Goal: Information Seeking & Learning: Learn about a topic

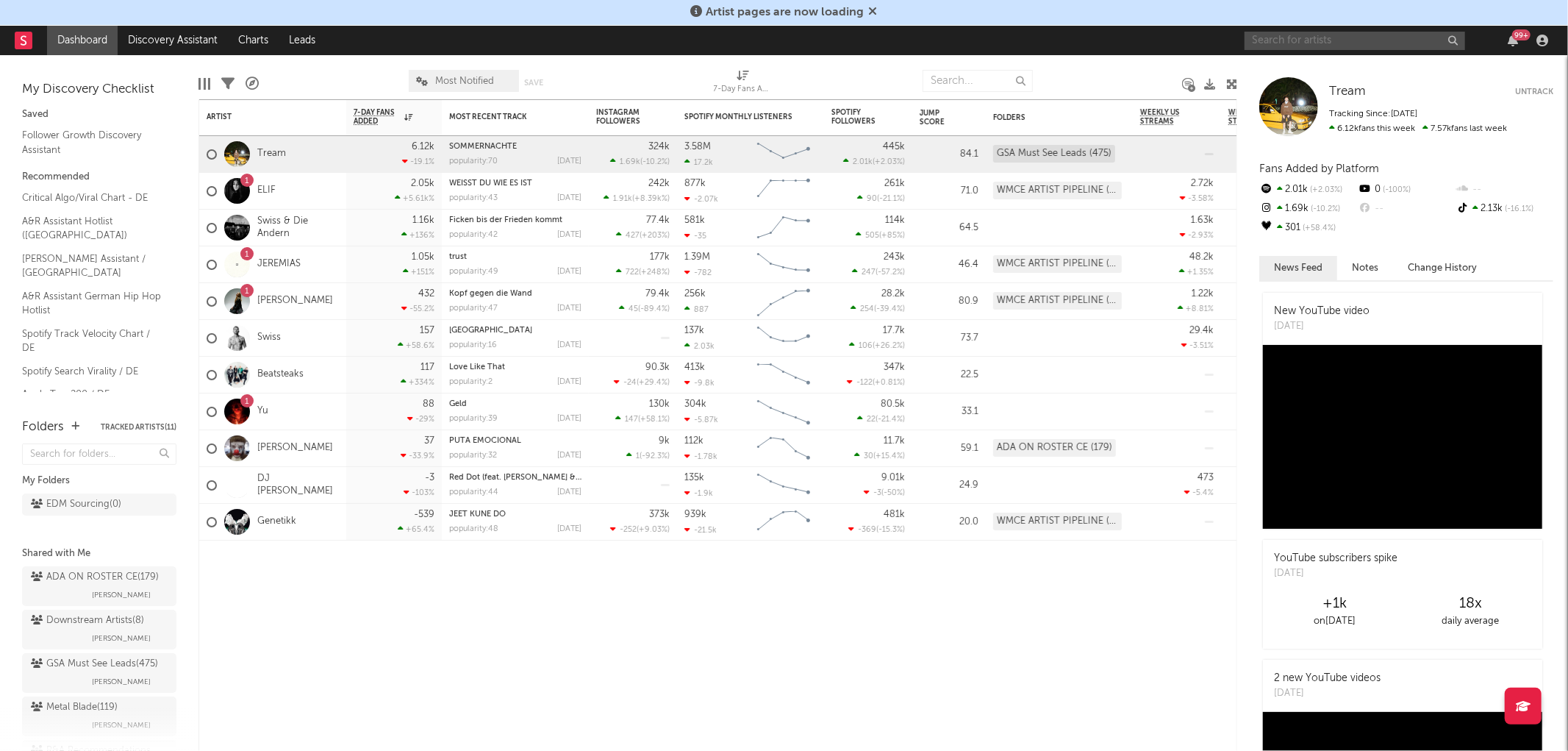
click at [1300, 38] on input "text" at bounding box center [1355, 40] width 220 height 18
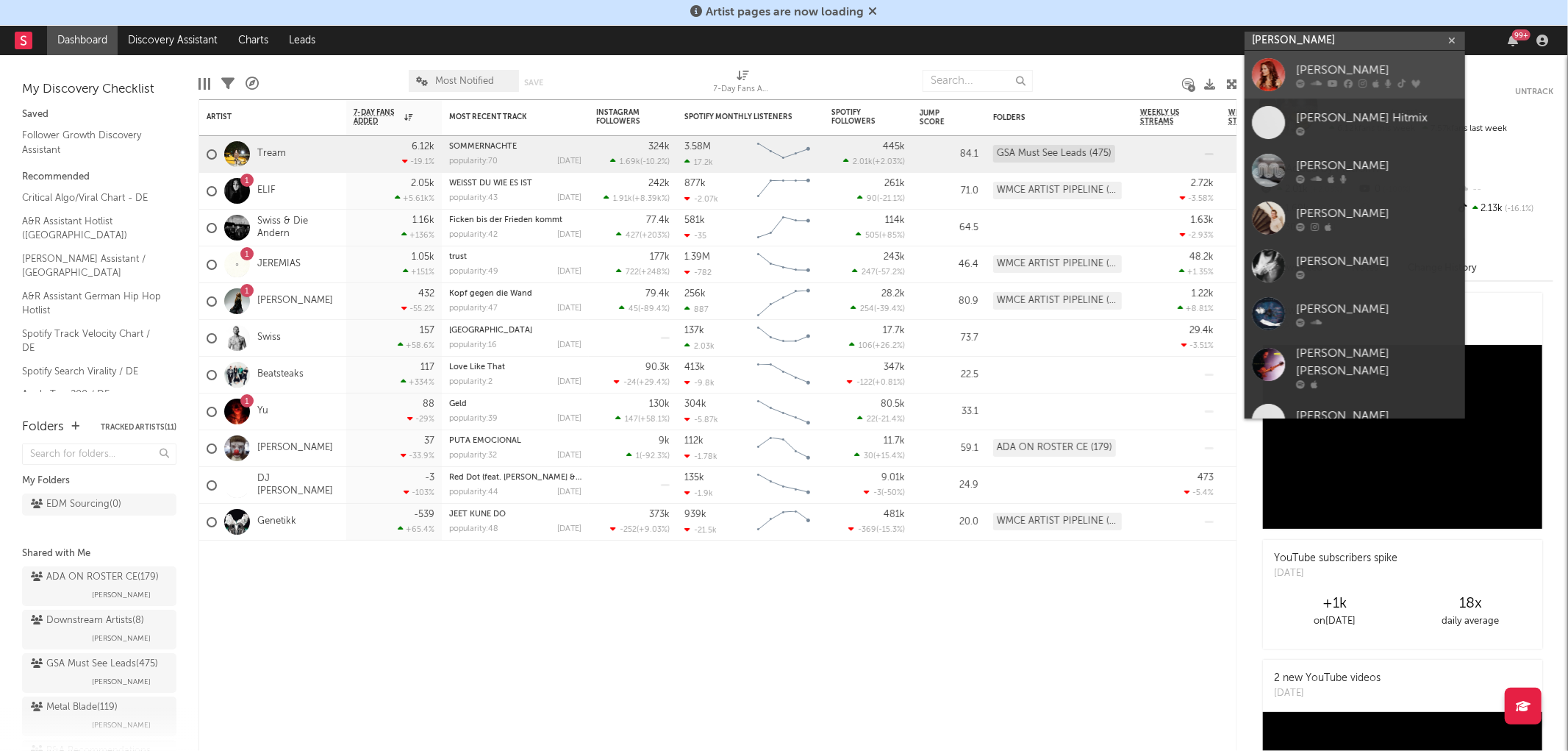
type input "[PERSON_NAME]"
click at [1335, 77] on div "[PERSON_NAME]" at bounding box center [1376, 70] width 161 height 17
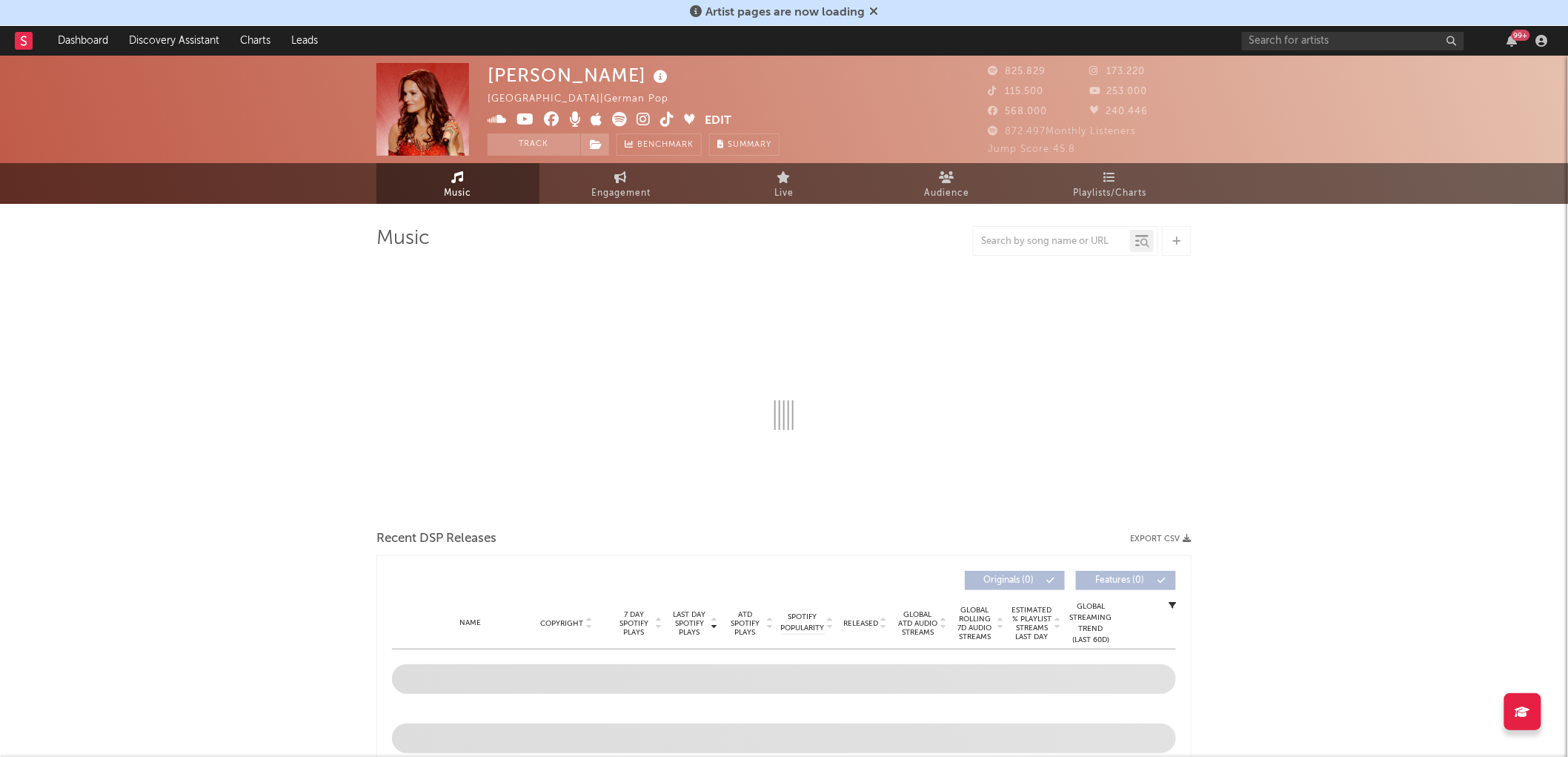
select select "6m"
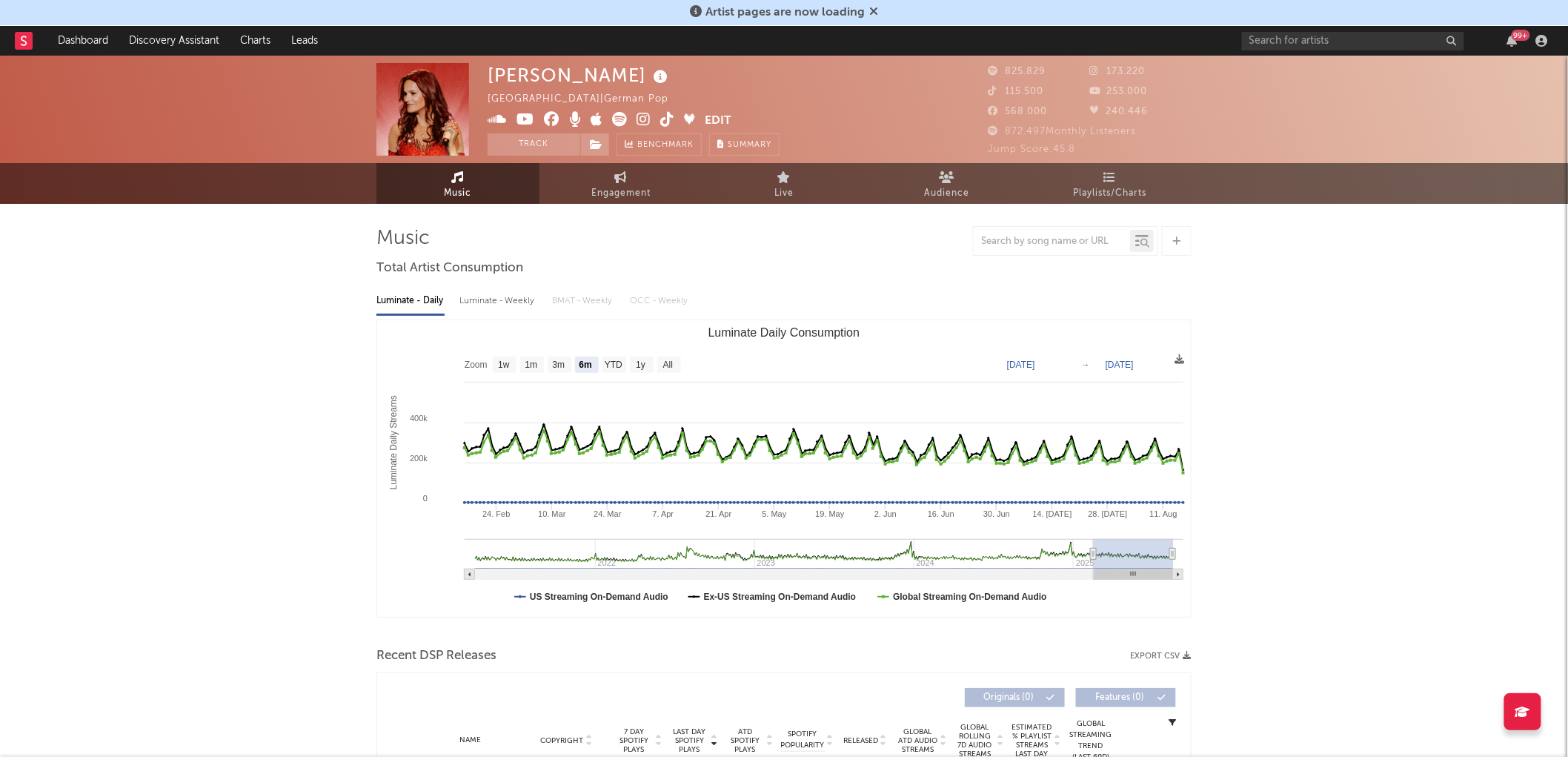
click at [991, 71] on icon at bounding box center [995, 71] width 15 height 10
click at [618, 118] on icon at bounding box center [619, 119] width 15 height 15
click at [1319, 41] on input "text" at bounding box center [1353, 40] width 222 height 18
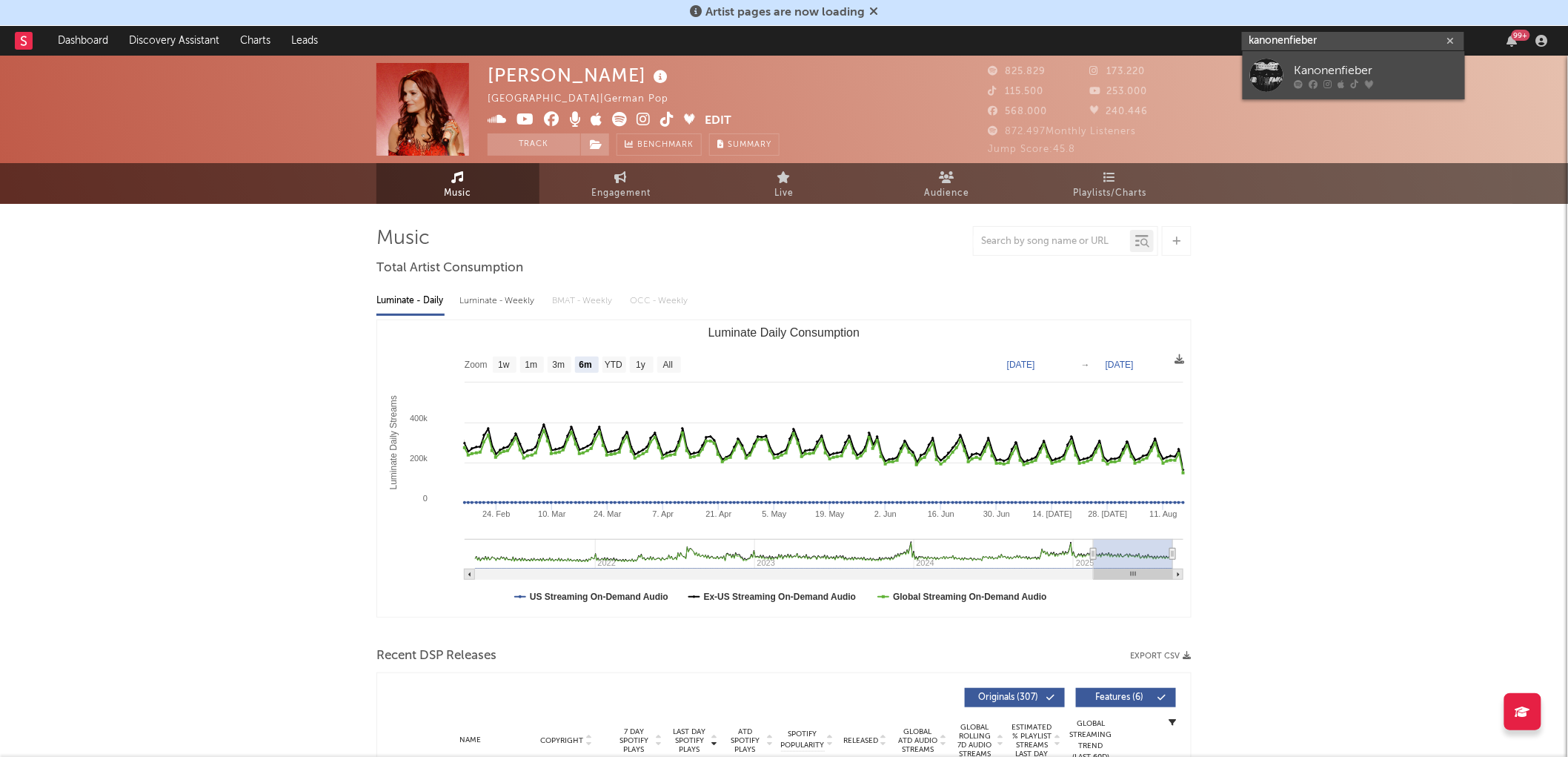
type input "kanonenfieber"
click at [1325, 80] on icon at bounding box center [1328, 83] width 8 height 9
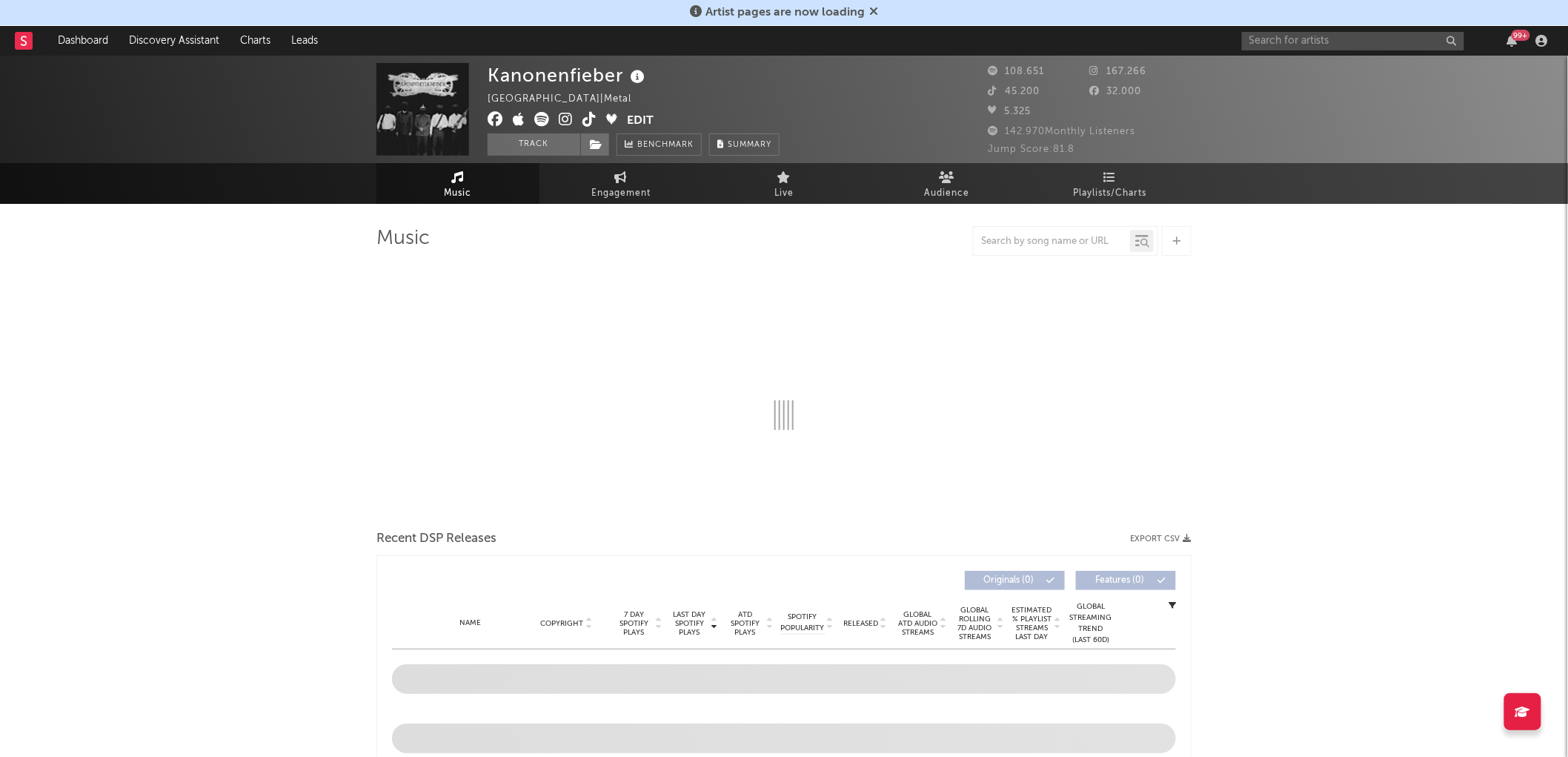
select select "6m"
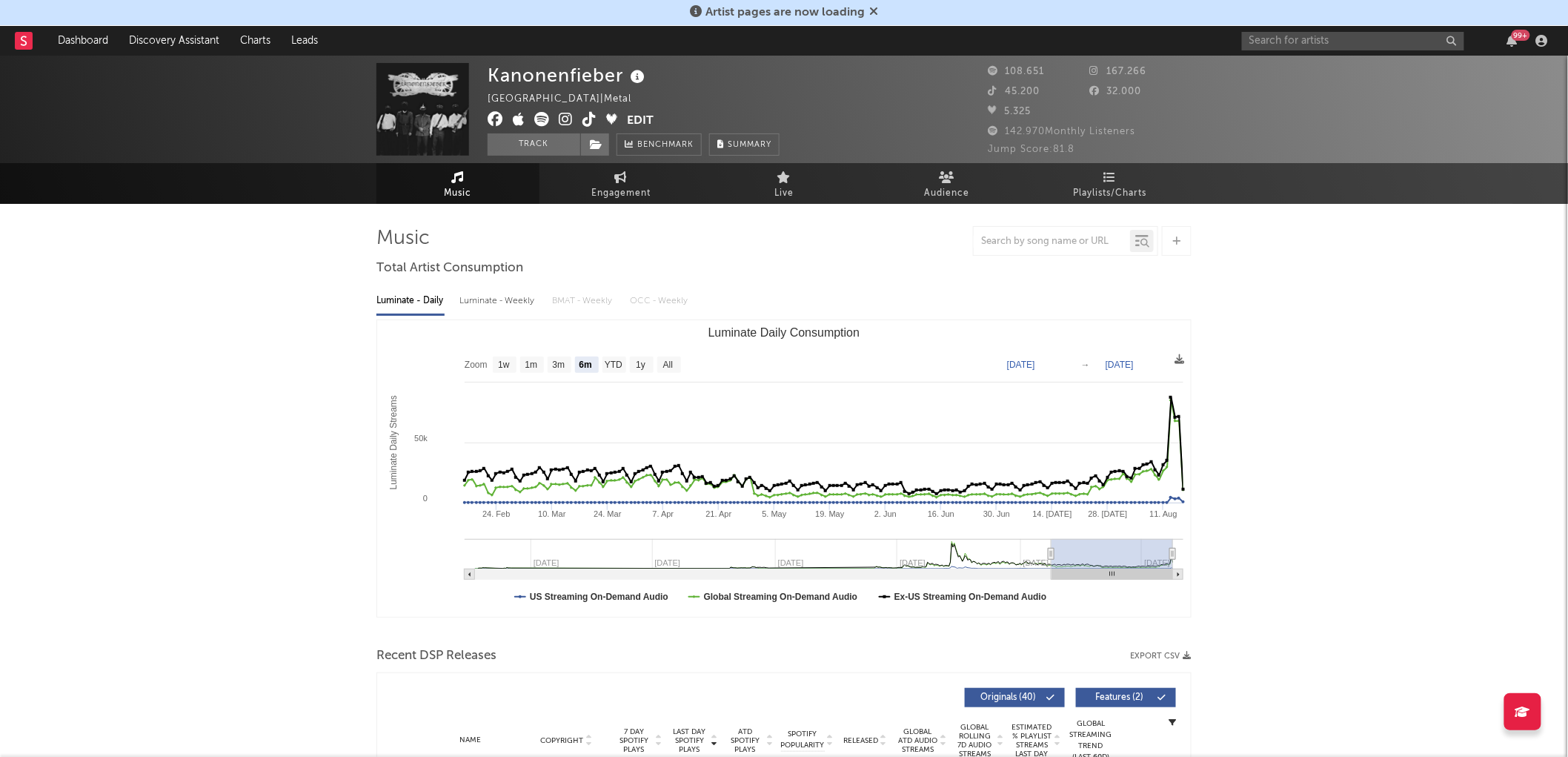
click at [494, 114] on icon at bounding box center [496, 119] width 16 height 15
click at [541, 119] on icon at bounding box center [541, 119] width 15 height 15
click at [565, 115] on icon at bounding box center [566, 119] width 14 height 15
click at [590, 116] on icon at bounding box center [590, 119] width 14 height 15
